Goal: Communication & Community: Answer question/provide support

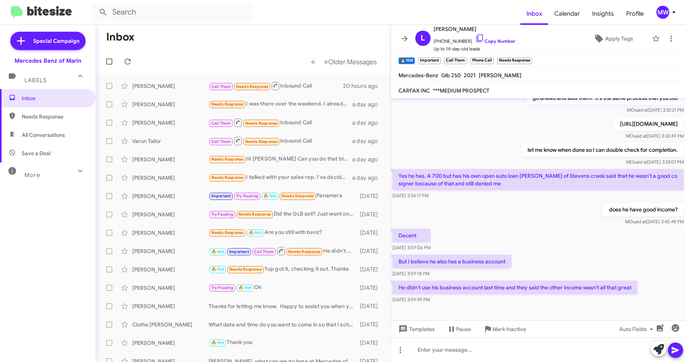
scroll to position [367, 0]
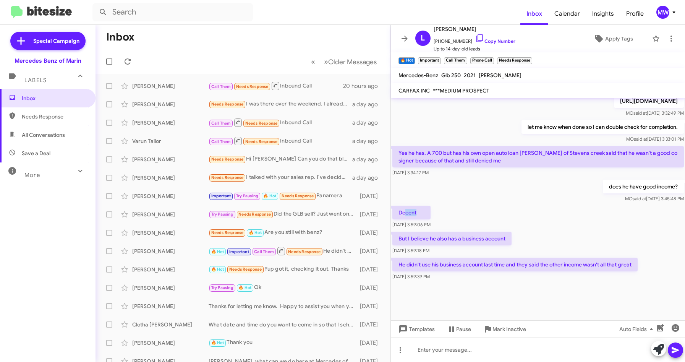
drag, startPoint x: 404, startPoint y: 215, endPoint x: 416, endPoint y: 213, distance: 12.0
click at [416, 213] on p "Decent" at bounding box center [412, 213] width 38 height 14
drag, startPoint x: 416, startPoint y: 213, endPoint x: 515, endPoint y: 240, distance: 102.3
click at [515, 240] on div "But I believe he also has a business account Sep 13, 2025, 3:59:18 PM" at bounding box center [538, 243] width 295 height 26
drag, startPoint x: 407, startPoint y: 263, endPoint x: 636, endPoint y: 265, distance: 229.4
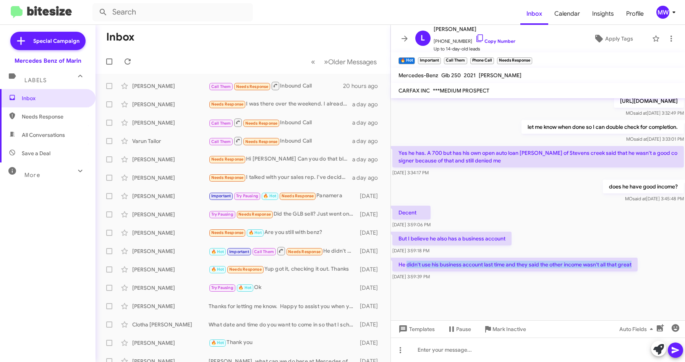
click at [636, 265] on p "He didn't use his business account last time and they said the other income was…" at bounding box center [515, 265] width 245 height 14
drag, startPoint x: 636, startPoint y: 265, endPoint x: 555, endPoint y: 285, distance: 84.2
click at [562, 285] on div at bounding box center [538, 301] width 295 height 38
drag, startPoint x: 31, startPoint y: 100, endPoint x: 34, endPoint y: 100, distance: 3.8
click at [31, 100] on span "Inbox" at bounding box center [54, 98] width 65 height 8
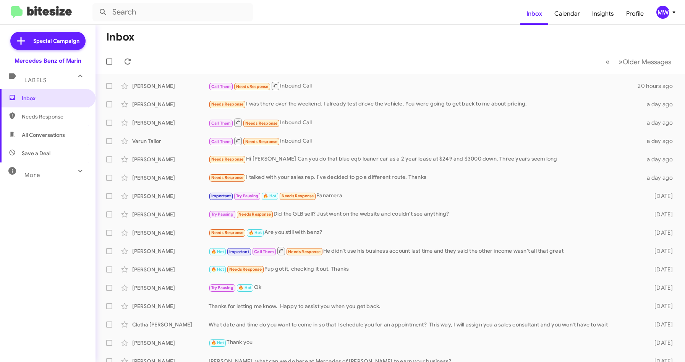
click at [51, 115] on span "Needs Response" at bounding box center [54, 117] width 65 height 8
type input "in:needs-response"
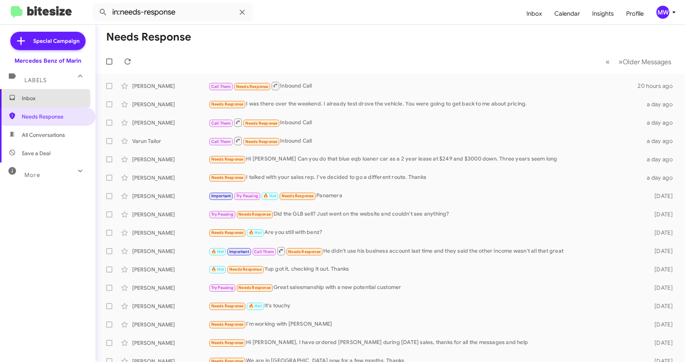
click at [25, 100] on span "Inbox" at bounding box center [54, 98] width 65 height 8
